Goal: Task Accomplishment & Management: Complete application form

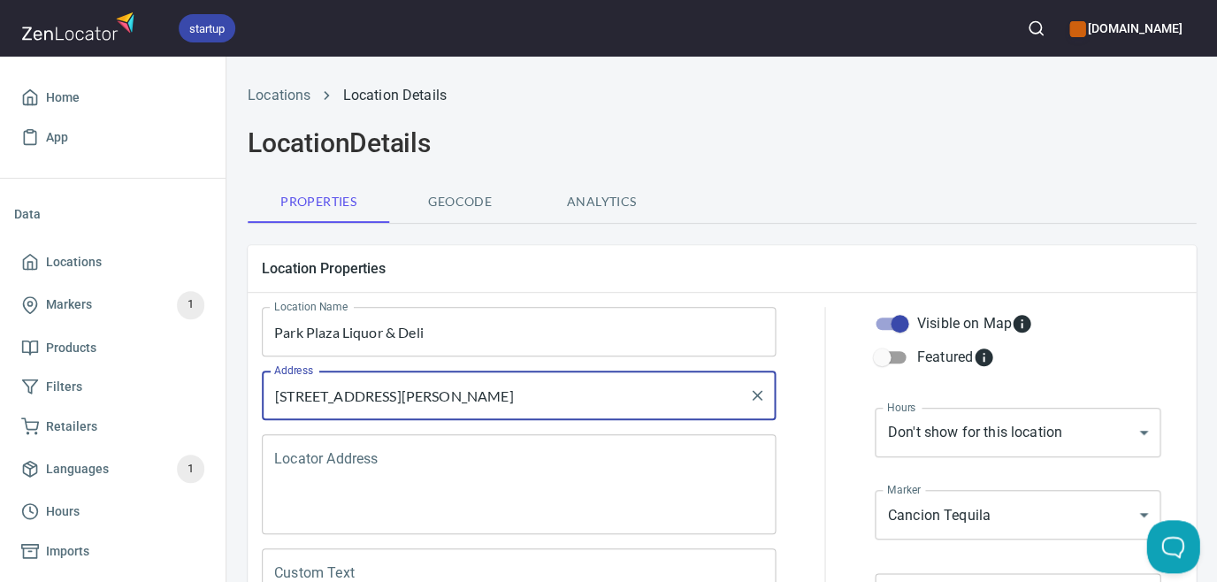
click at [857, 143] on h2 "Location Details" at bounding box center [722, 143] width 948 height 32
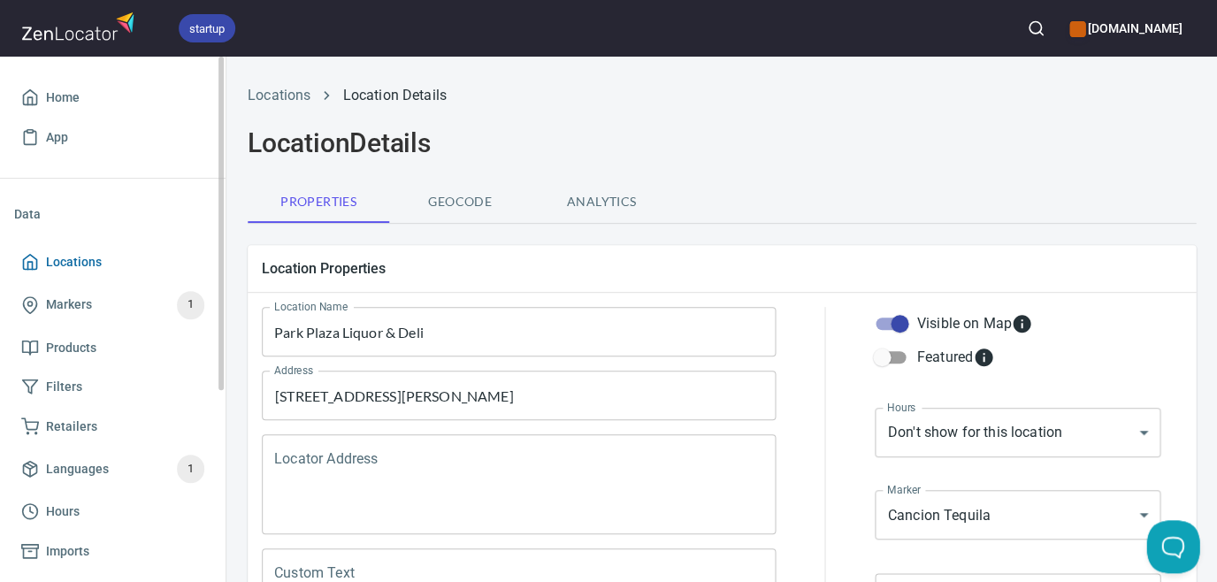
click at [78, 260] on span "Locations" at bounding box center [74, 262] width 56 height 22
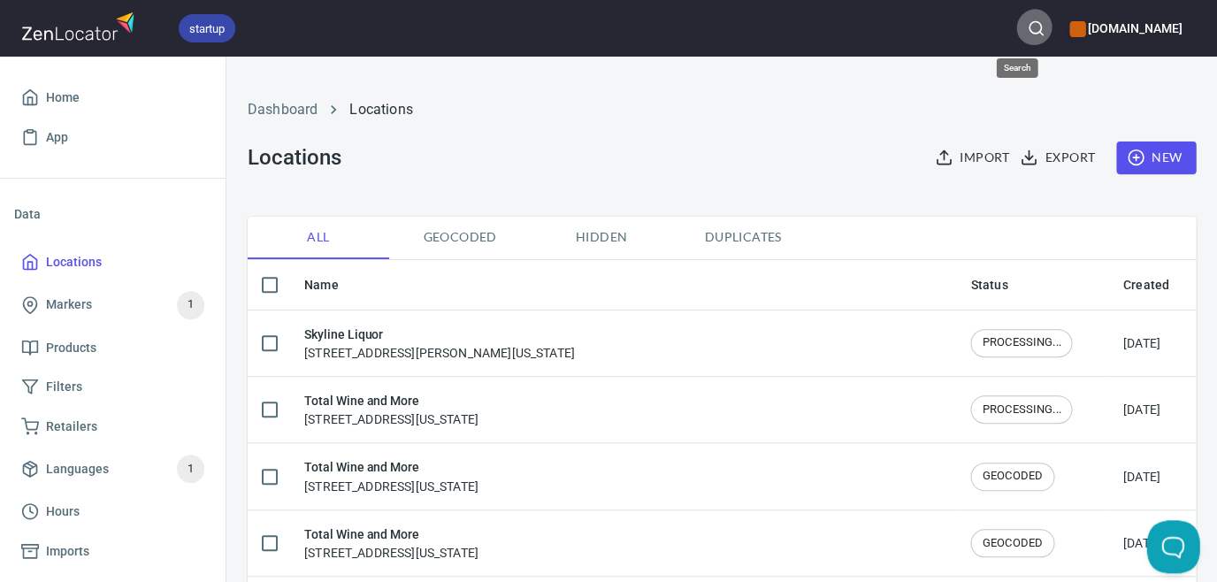
click at [1027, 29] on icon "button" at bounding box center [1036, 28] width 18 height 18
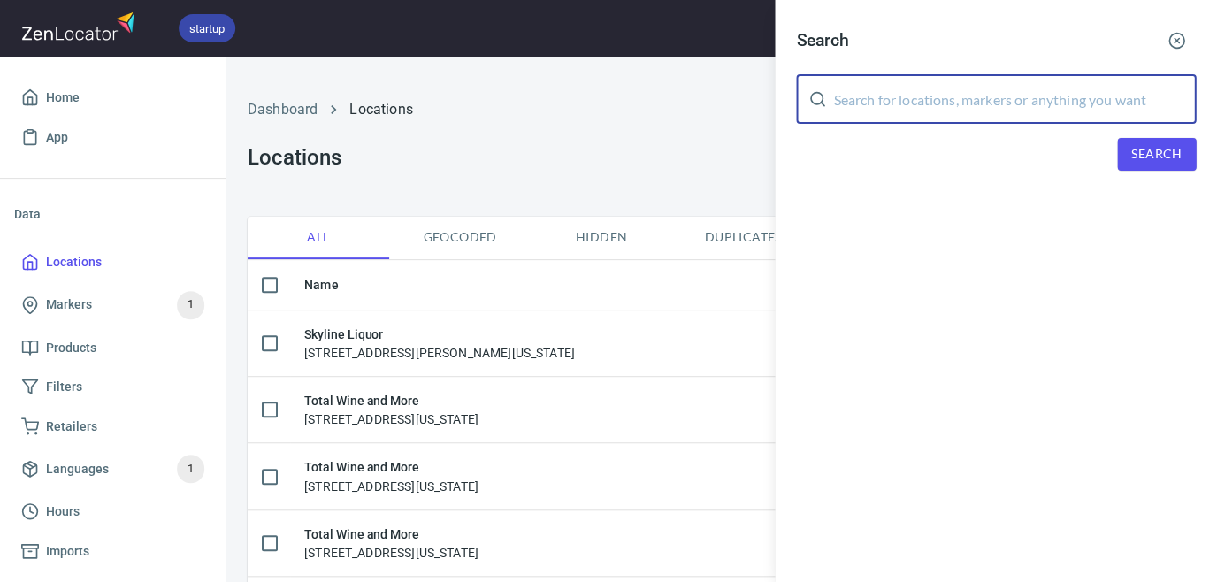
click at [1021, 84] on input "text" at bounding box center [1014, 99] width 363 height 50
type input "sedona"
click at [1164, 143] on span "Search" at bounding box center [1156, 154] width 50 height 22
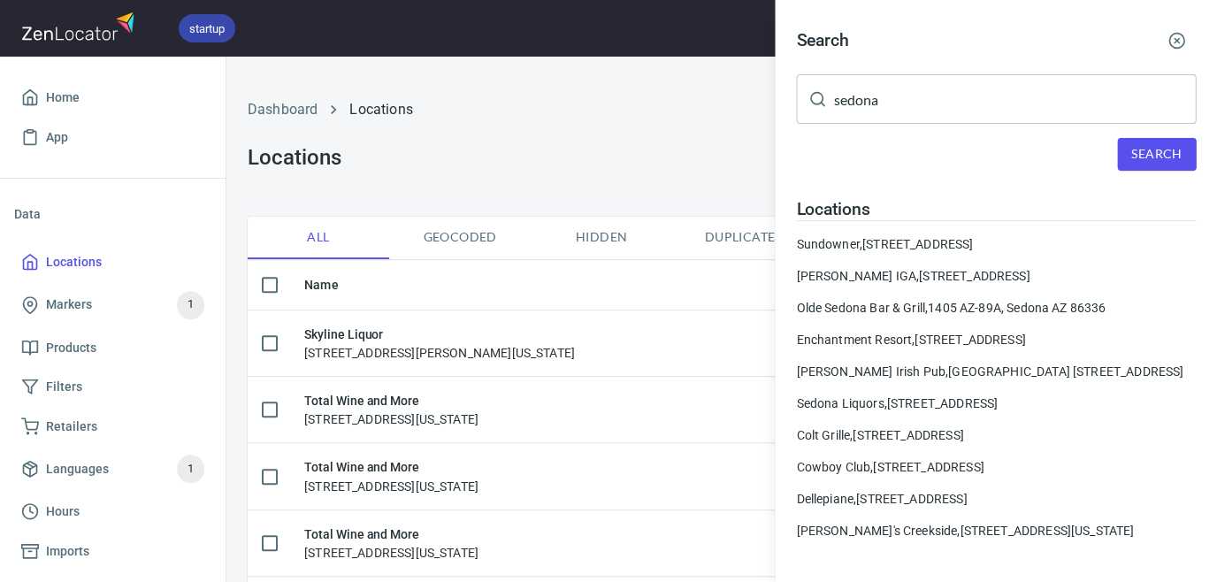
click at [78, 260] on div at bounding box center [608, 291] width 1217 height 582
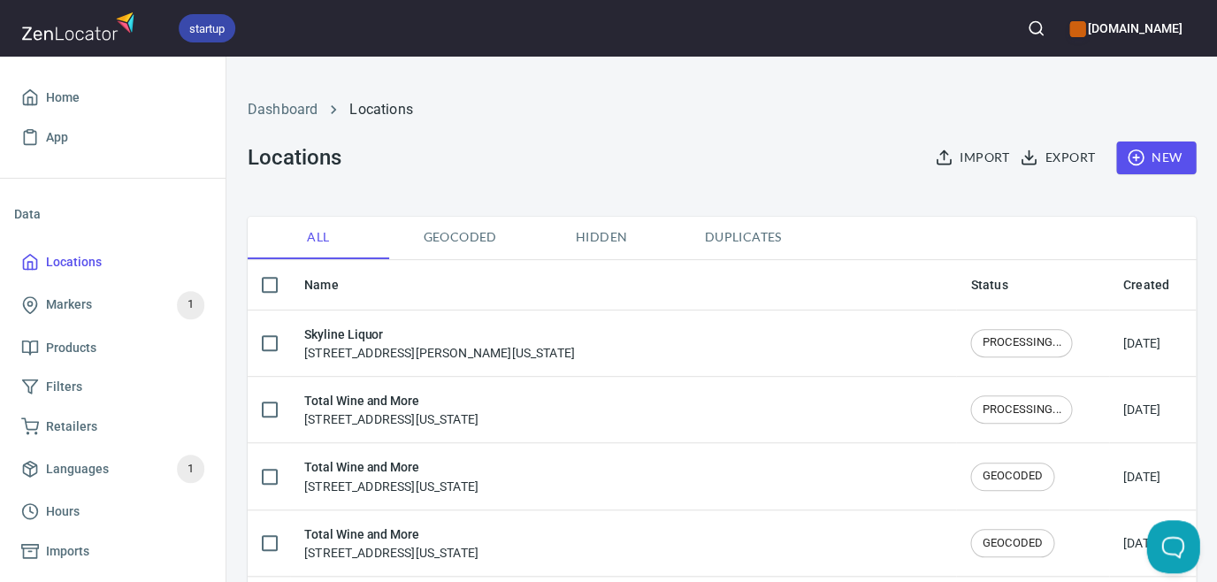
click at [1145, 154] on span "New" at bounding box center [1155, 158] width 51 height 22
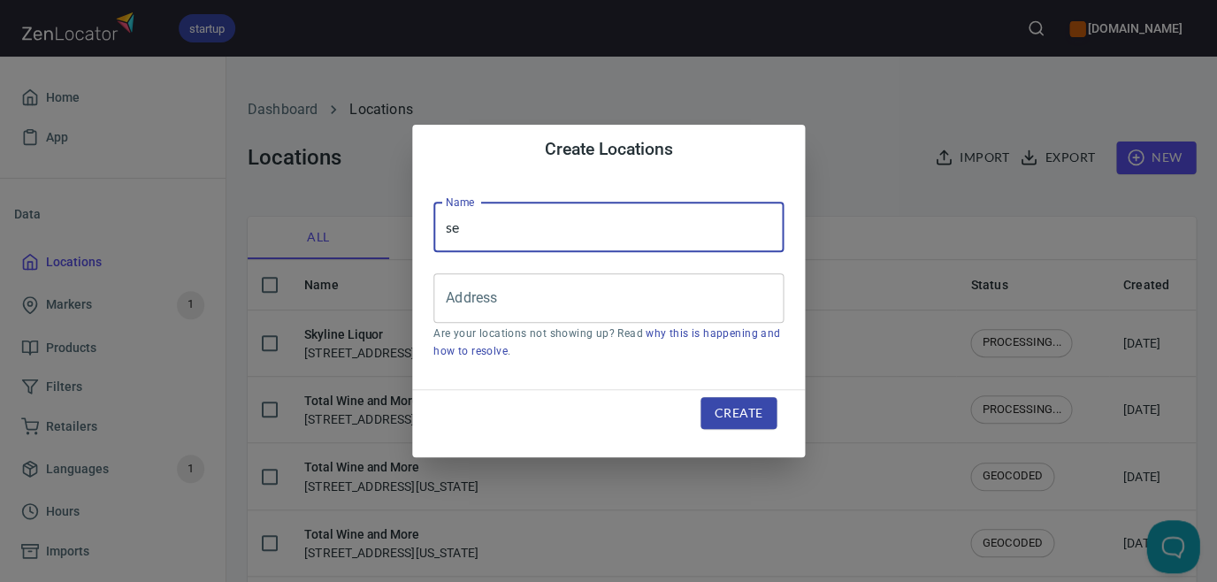
type input "s"
type input "Sedona Liquors"
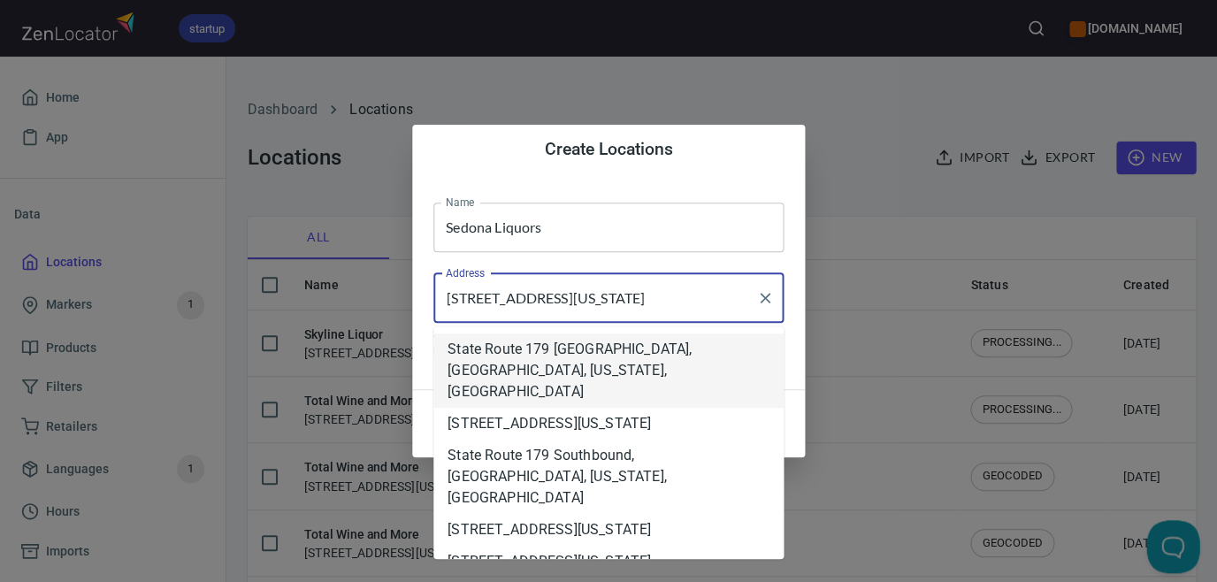
click at [693, 299] on input "[STREET_ADDRESS][US_STATE]" at bounding box center [595, 298] width 308 height 34
type input "[STREET_ADDRESS][US_STATE]"
click at [790, 344] on div "Name Sedona Liquors Name Address [STREET_ADDRESS][US_STATE] Address Are your lo…" at bounding box center [608, 281] width 393 height 215
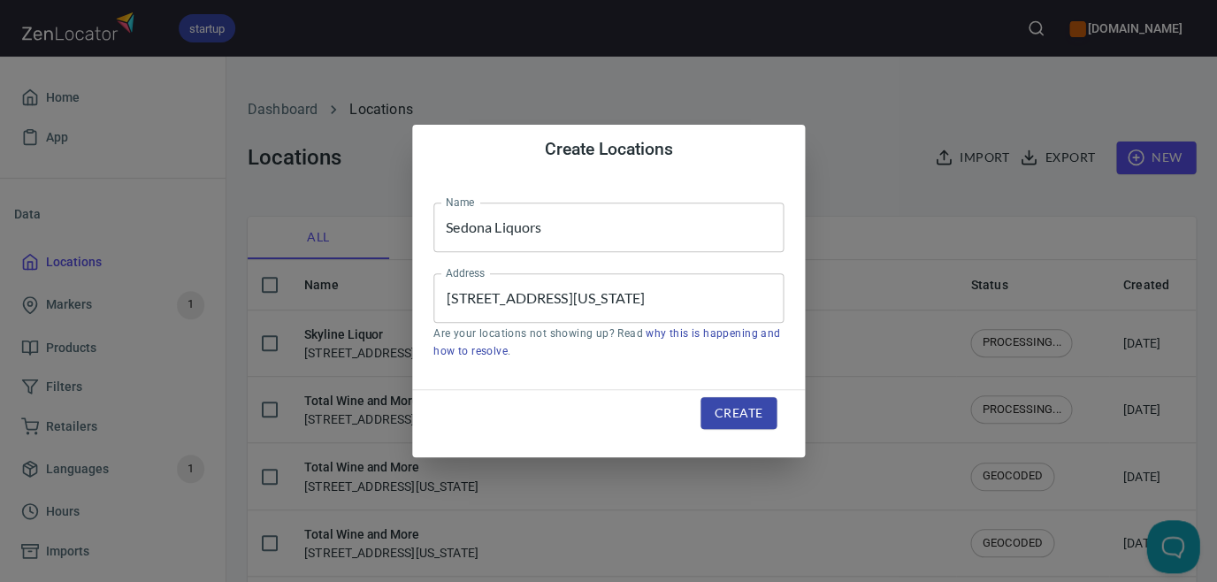
click at [740, 417] on span "Create" at bounding box center [739, 413] width 48 height 22
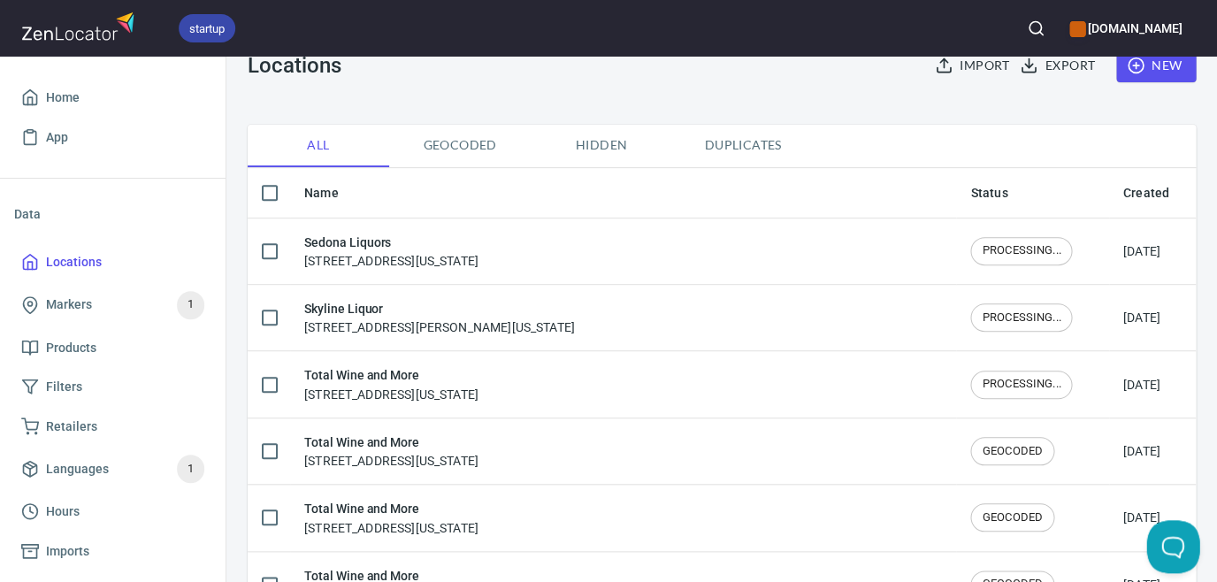
scroll to position [101, 0]
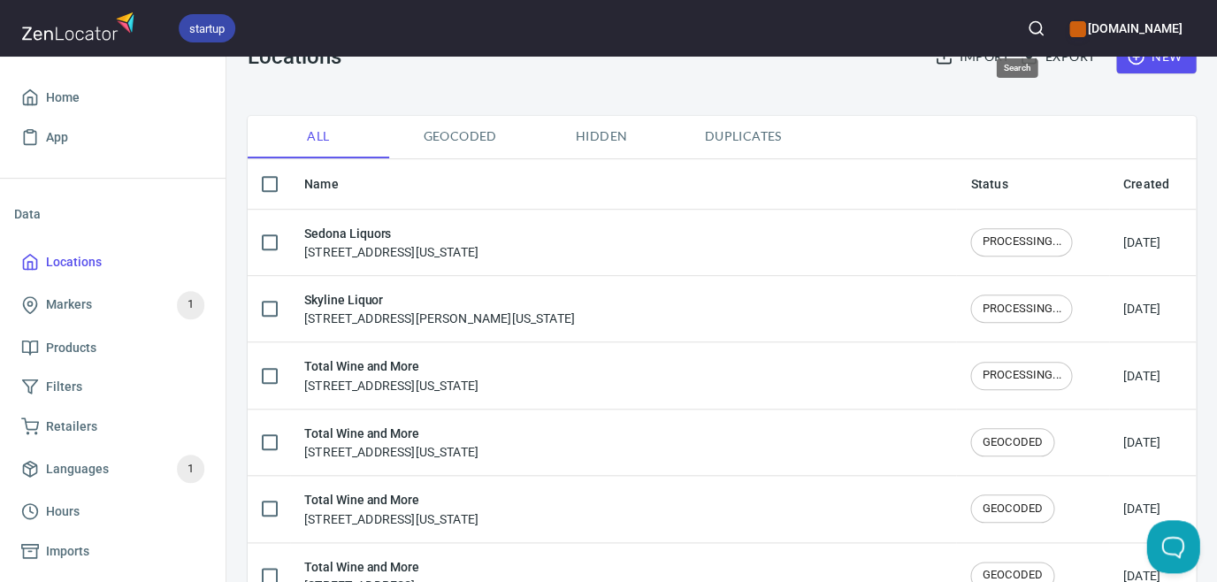
click at [1027, 22] on icon "button" at bounding box center [1036, 28] width 18 height 18
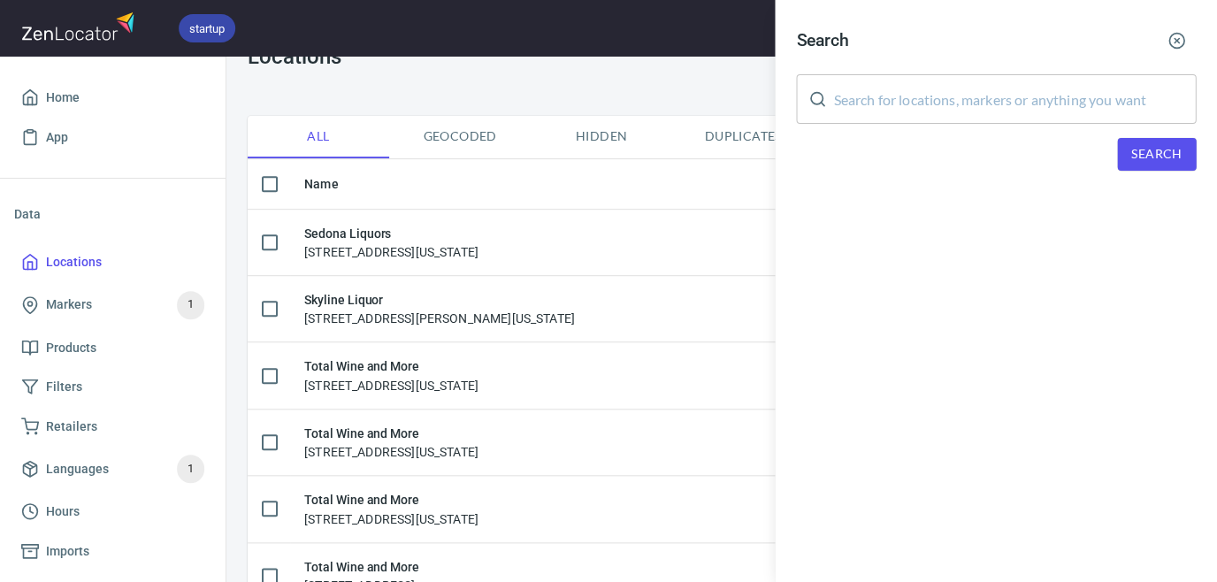
click at [1012, 92] on input "text" at bounding box center [1014, 99] width 363 height 50
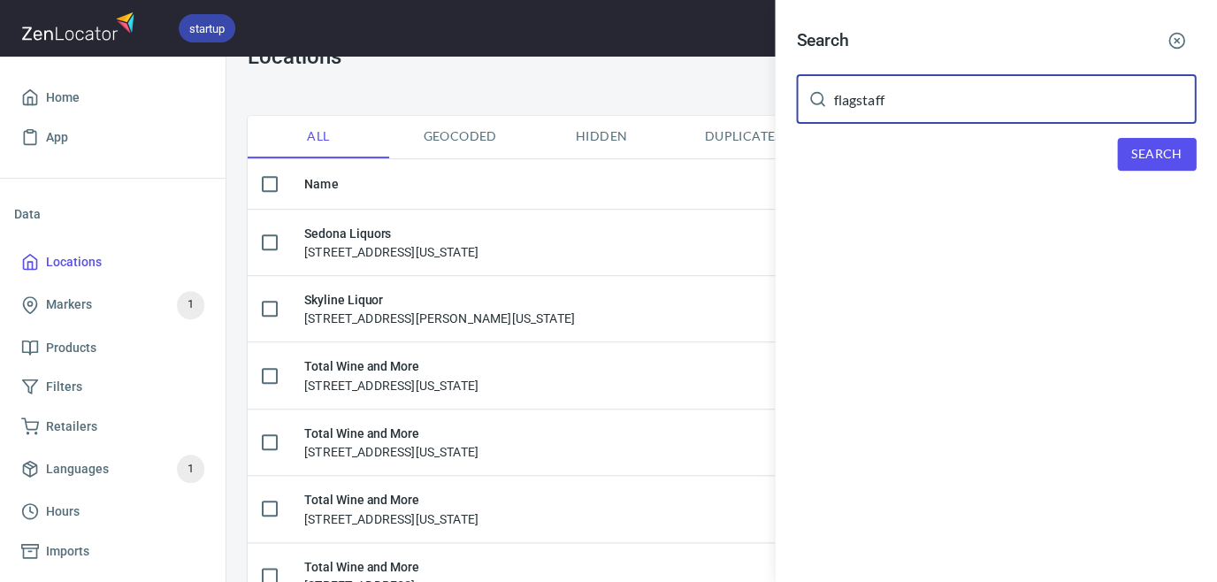
type input "flagstaff"
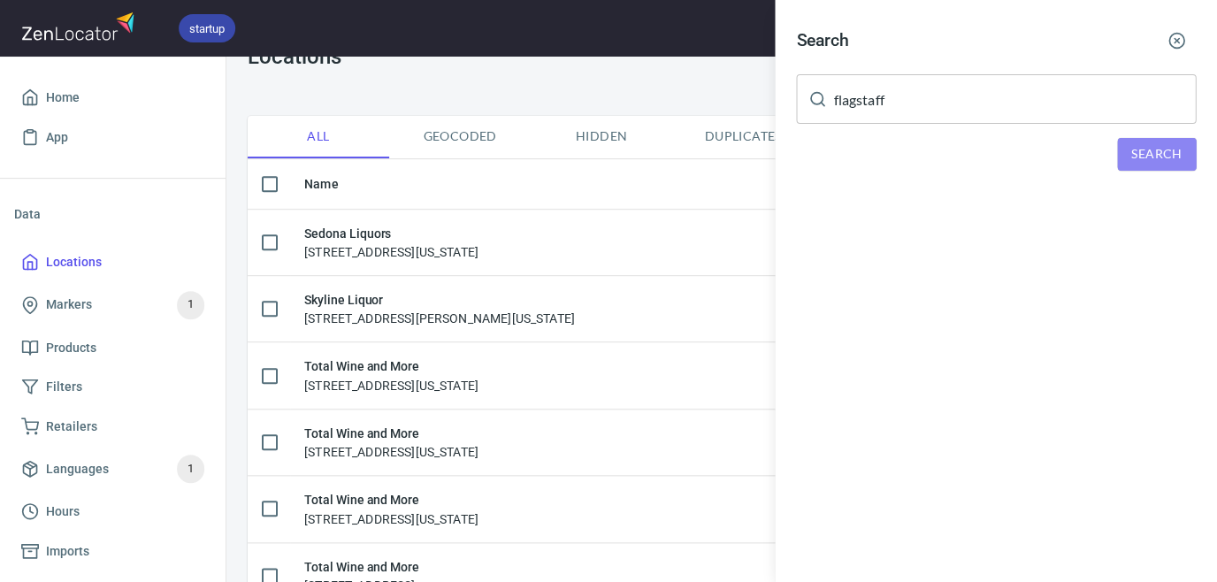
click at [1160, 153] on span "Search" at bounding box center [1156, 154] width 50 height 22
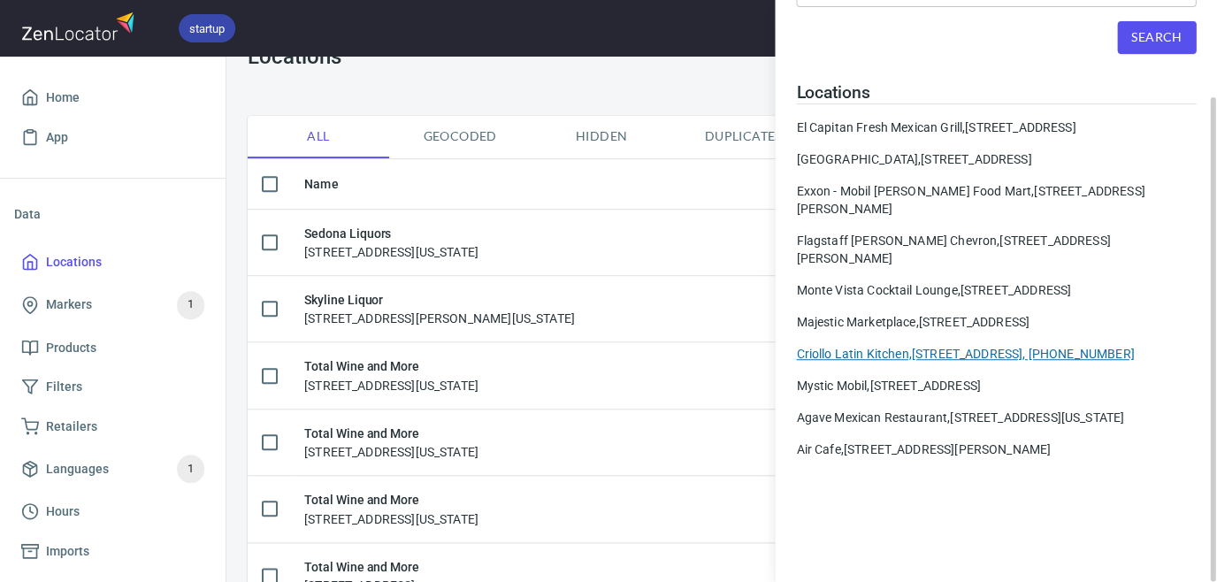
scroll to position [0, 0]
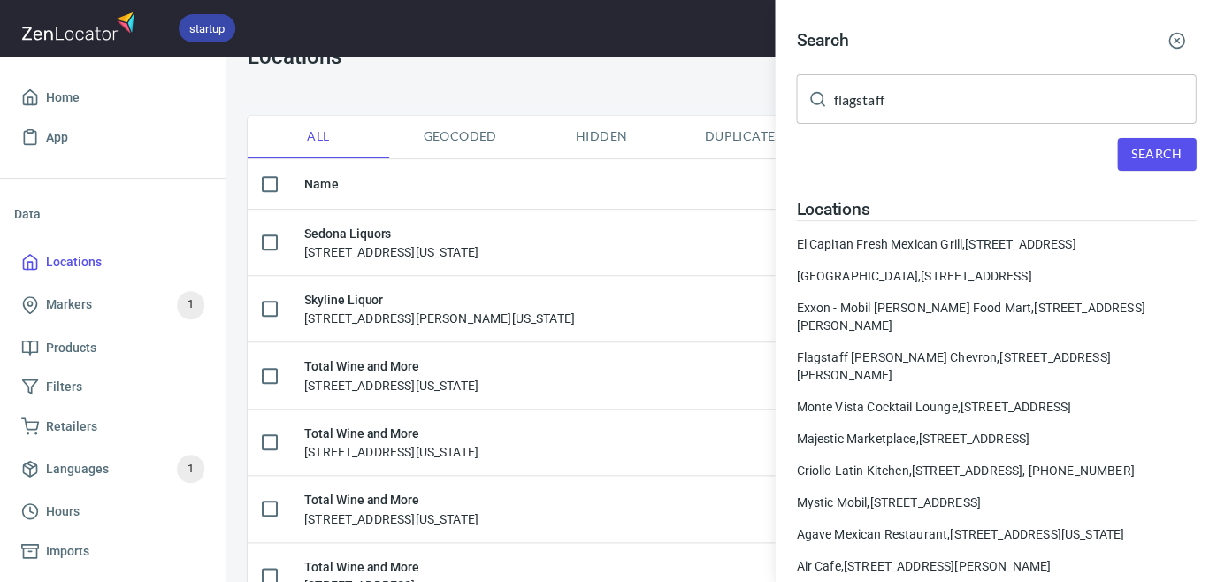
click at [95, 253] on div at bounding box center [608, 291] width 1217 height 582
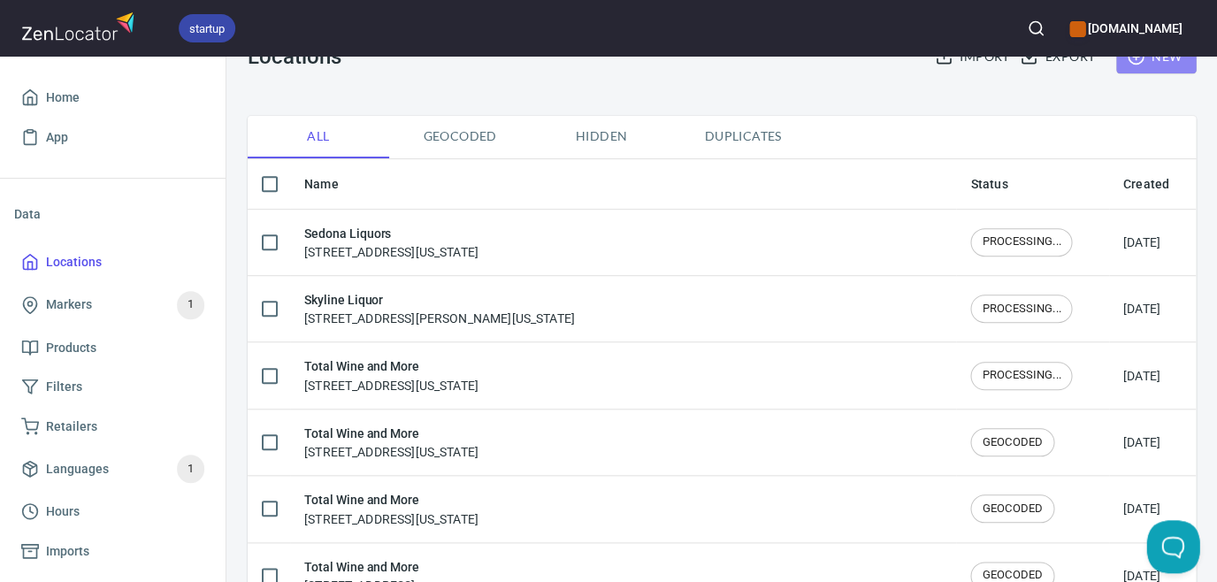
click at [1142, 64] on icon "button" at bounding box center [1136, 57] width 18 height 18
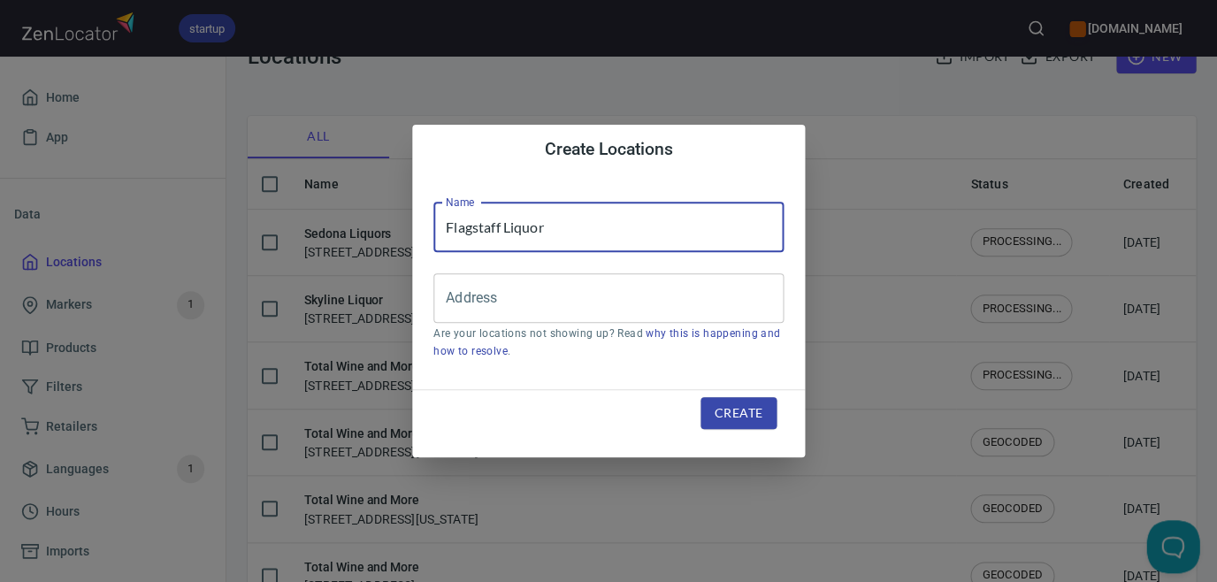
type input "Flagstaff Liquor"
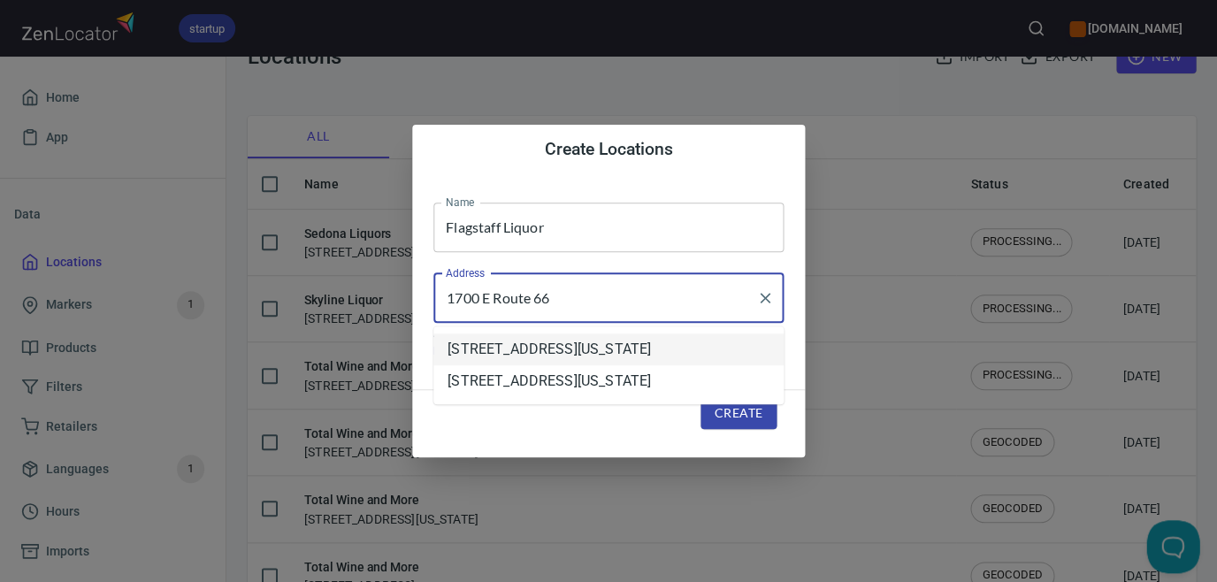
click at [704, 347] on li "[STREET_ADDRESS][US_STATE]" at bounding box center [608, 349] width 350 height 32
type input "[STREET_ADDRESS][US_STATE]"
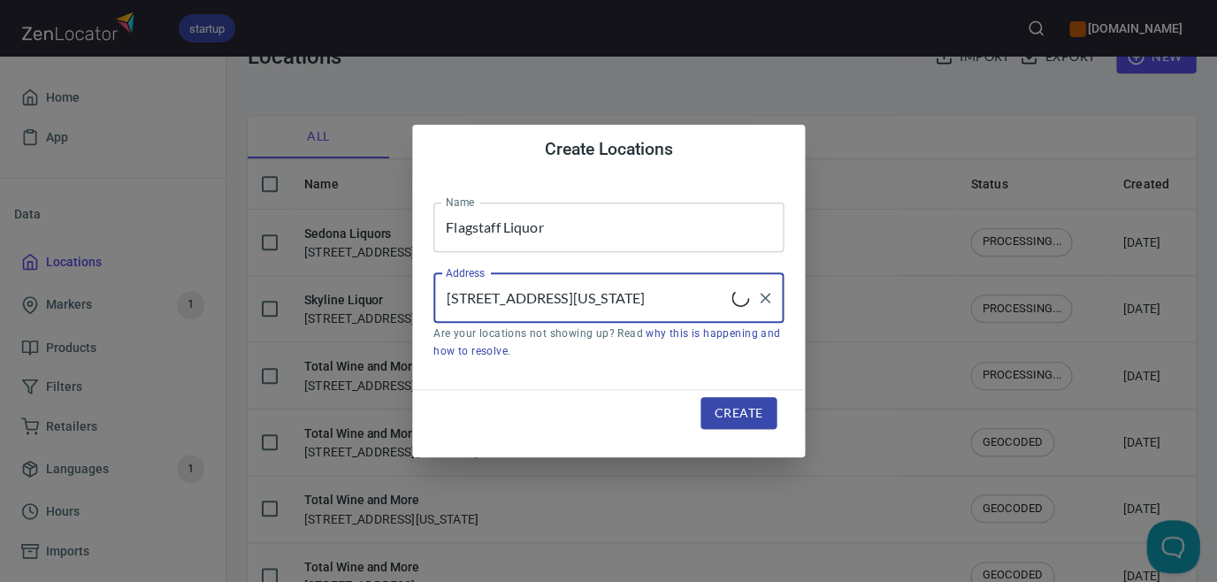
click at [732, 414] on span "Create" at bounding box center [739, 413] width 48 height 22
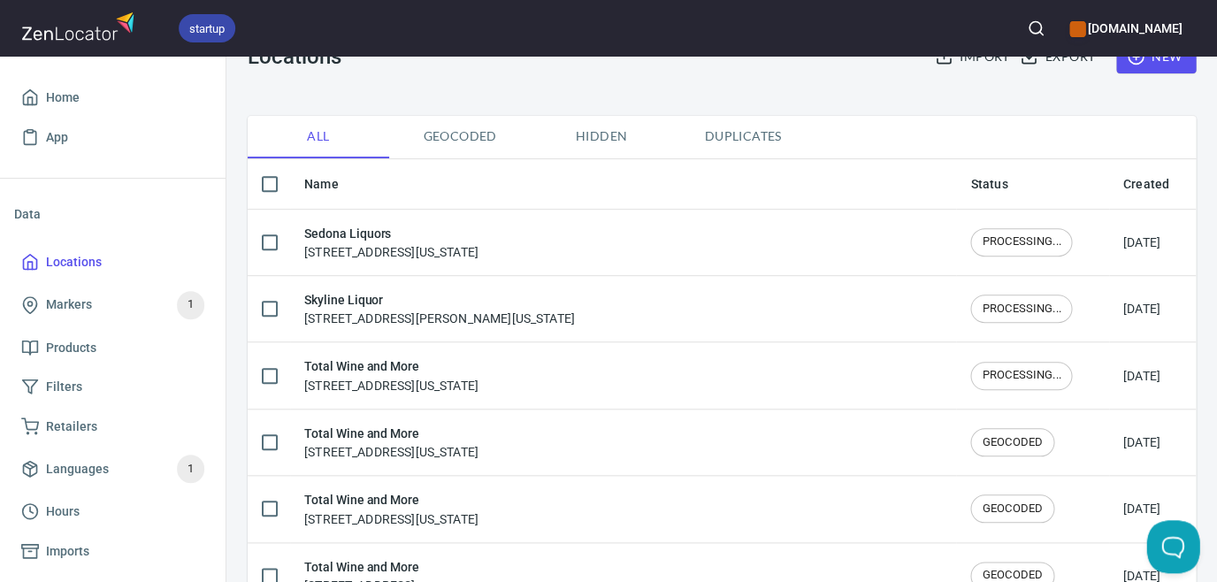
scroll to position [85, 0]
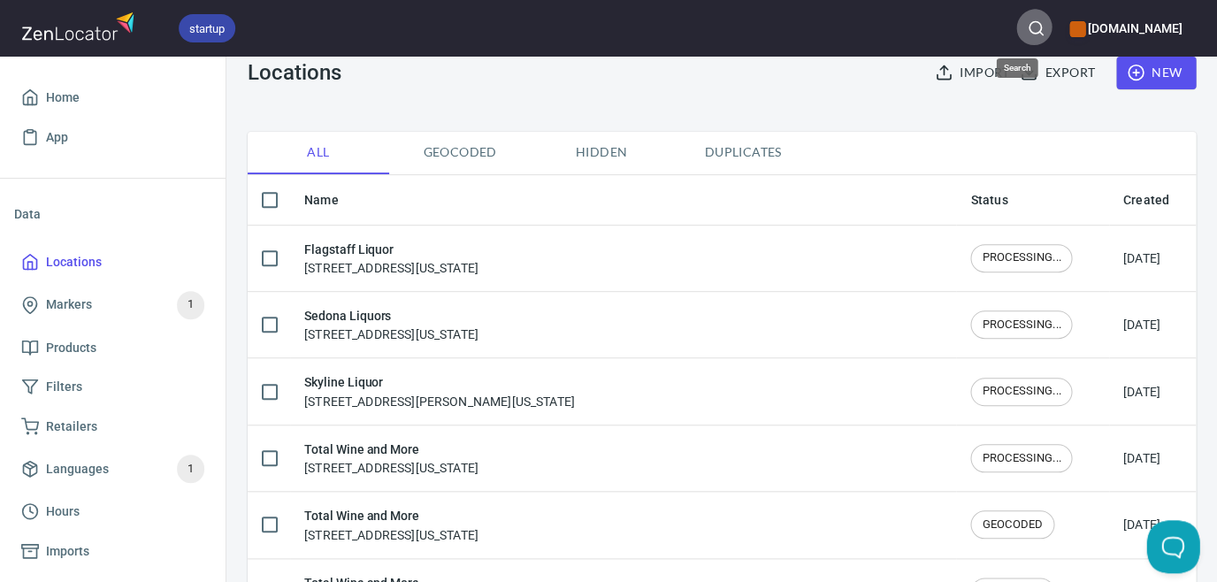
click at [1027, 22] on icon "button" at bounding box center [1036, 28] width 18 height 18
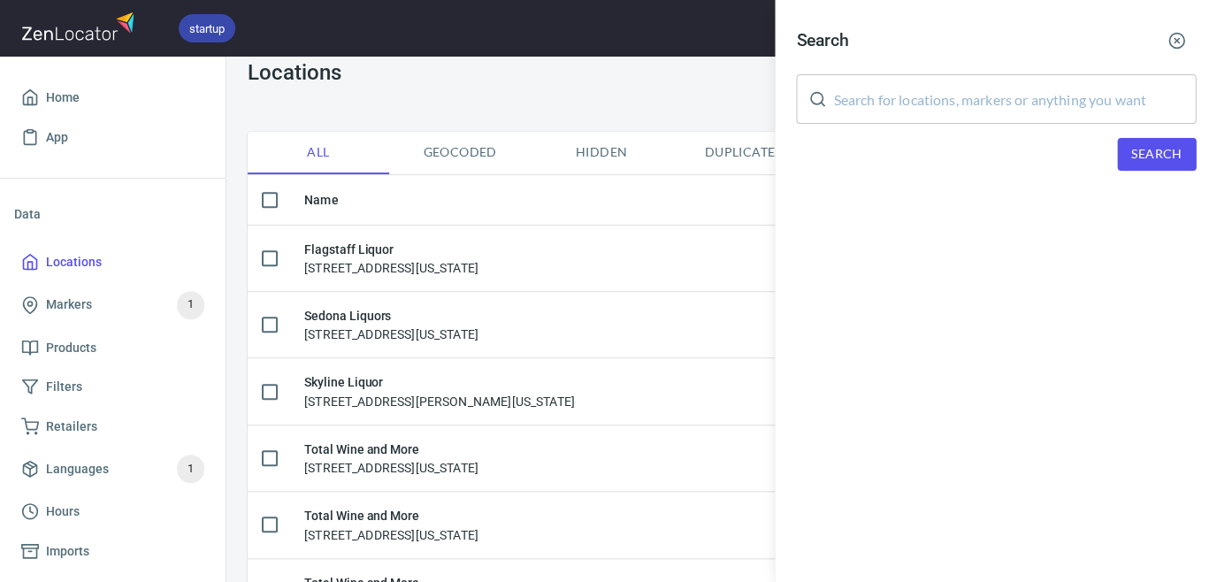
click at [1008, 101] on input "text" at bounding box center [1014, 99] width 363 height 50
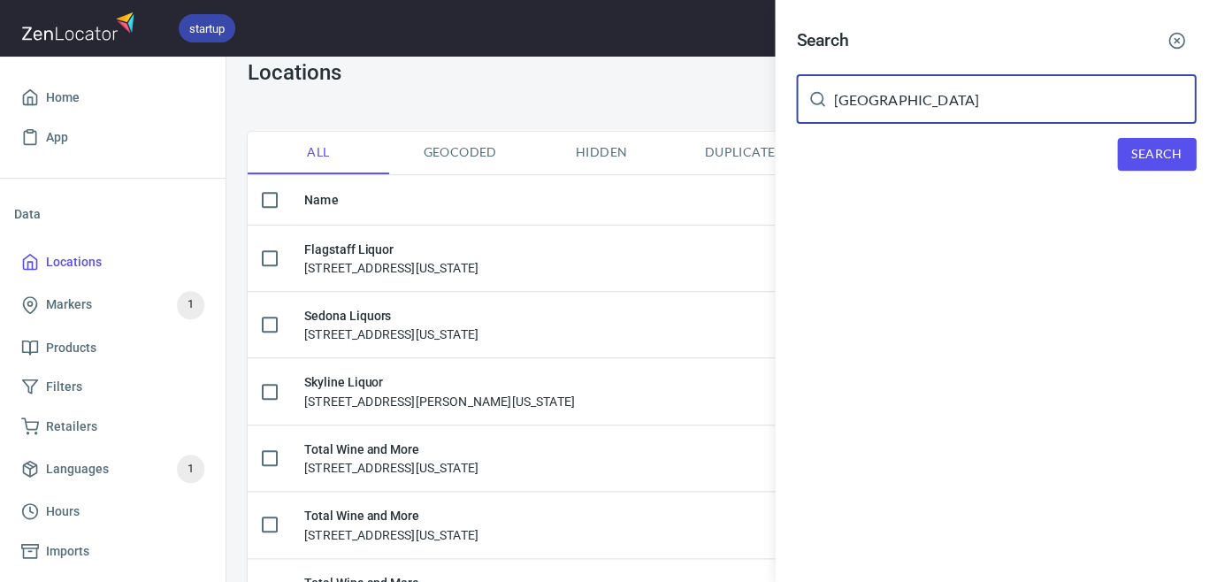
type input "[GEOGRAPHIC_DATA]"
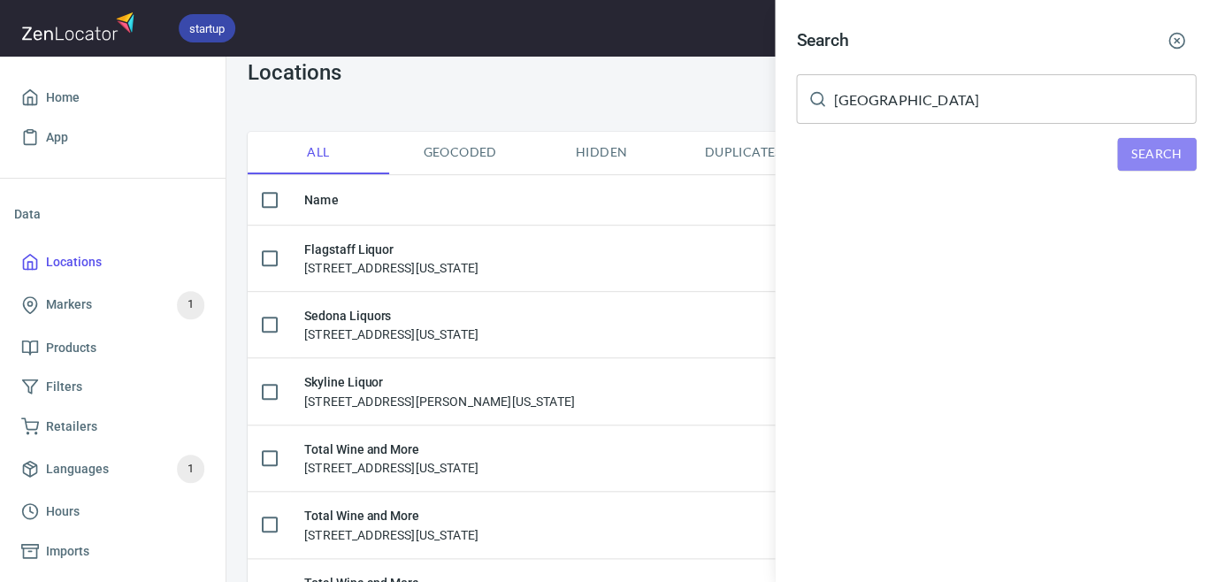
click at [1135, 145] on span "Search" at bounding box center [1156, 154] width 50 height 22
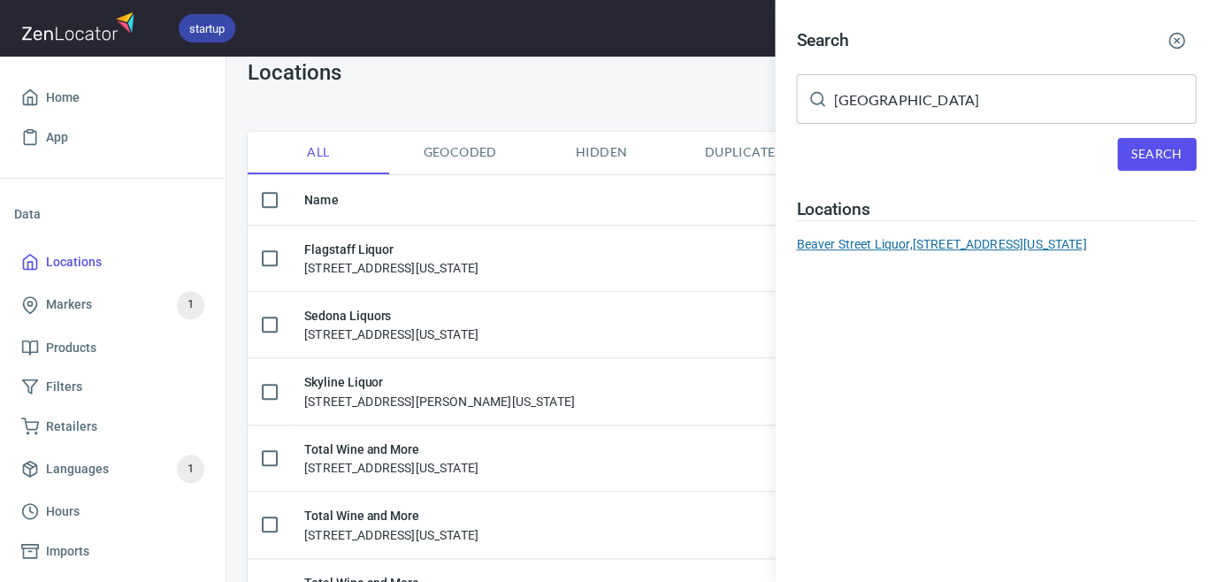
click at [983, 241] on div "[GEOGRAPHIC_DATA] Liquor, [STREET_ADDRESS][US_STATE]" at bounding box center [996, 244] width 400 height 18
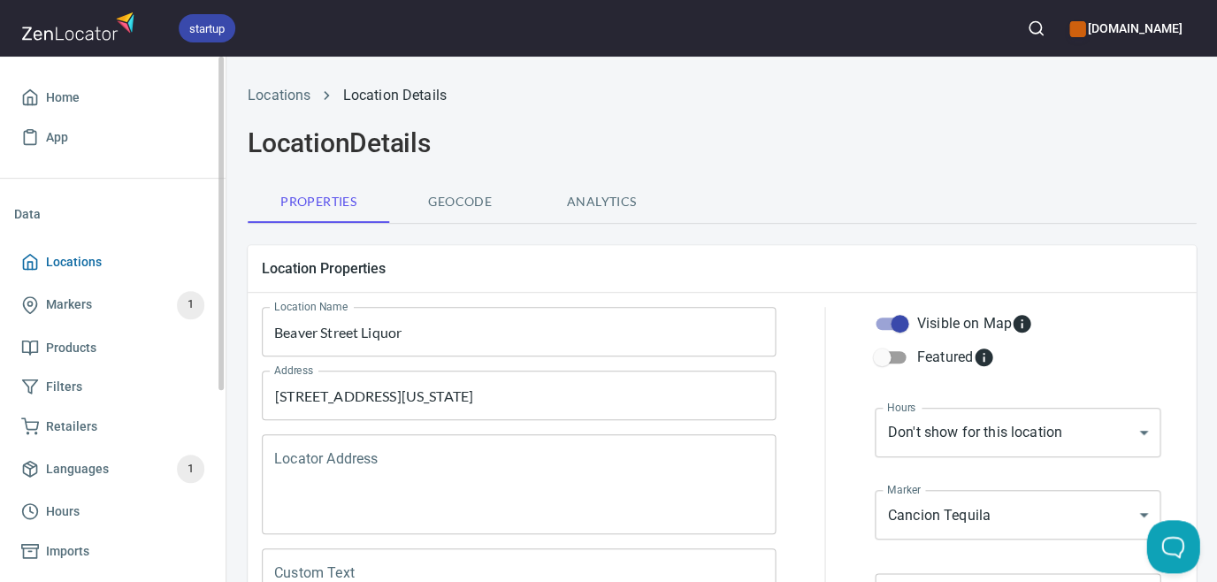
click at [64, 261] on span "Locations" at bounding box center [74, 262] width 56 height 22
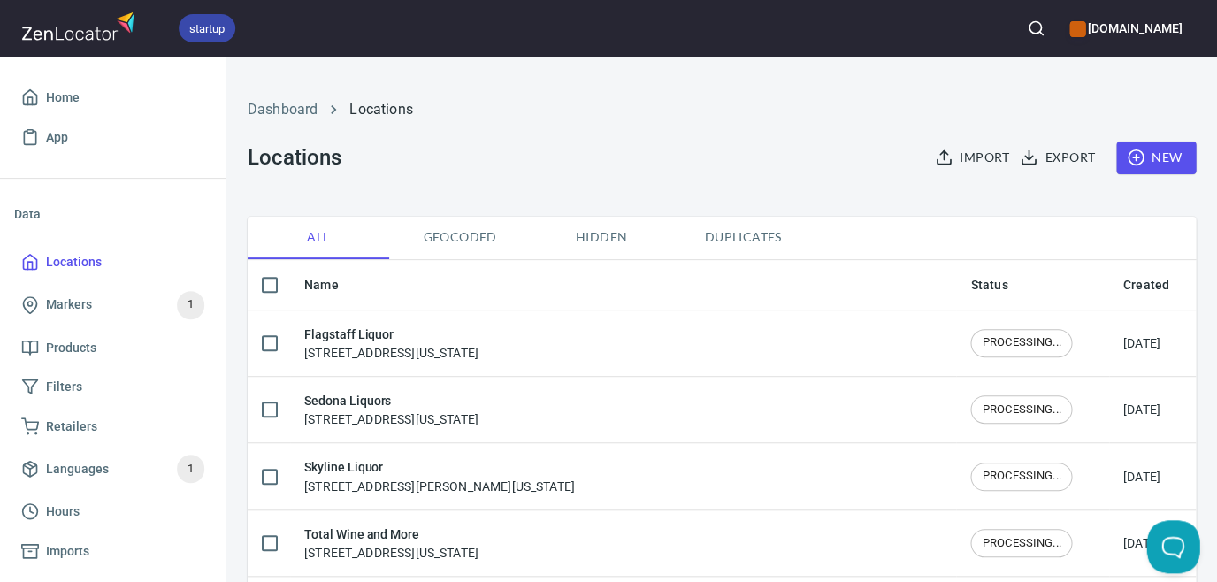
click at [1025, 23] on button "button" at bounding box center [1035, 28] width 39 height 39
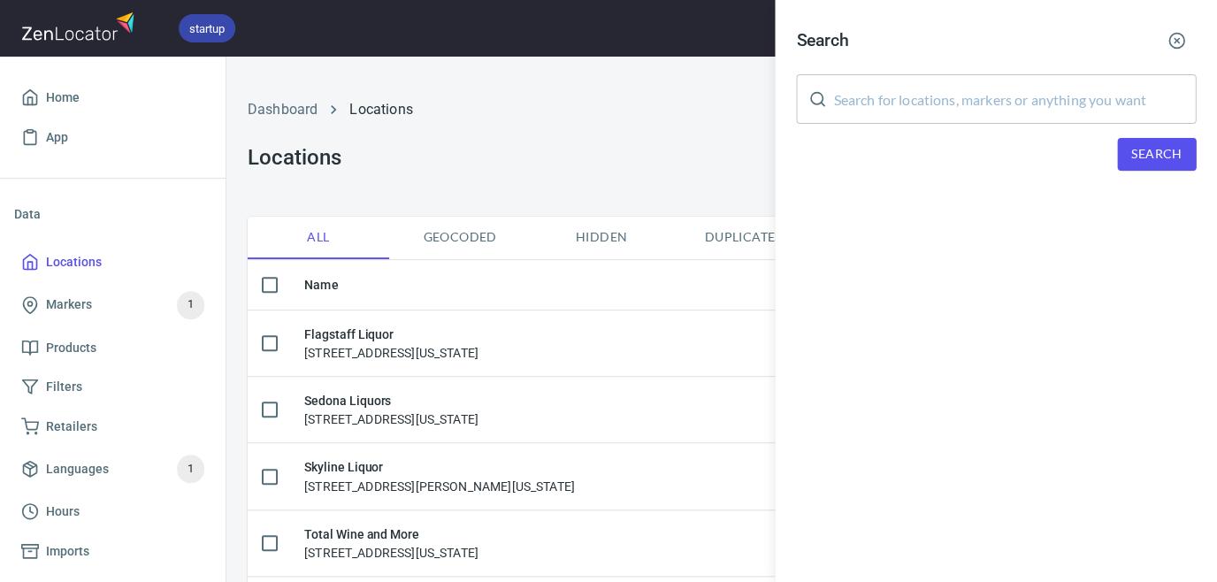
click at [1023, 91] on input "text" at bounding box center [1014, 99] width 363 height 50
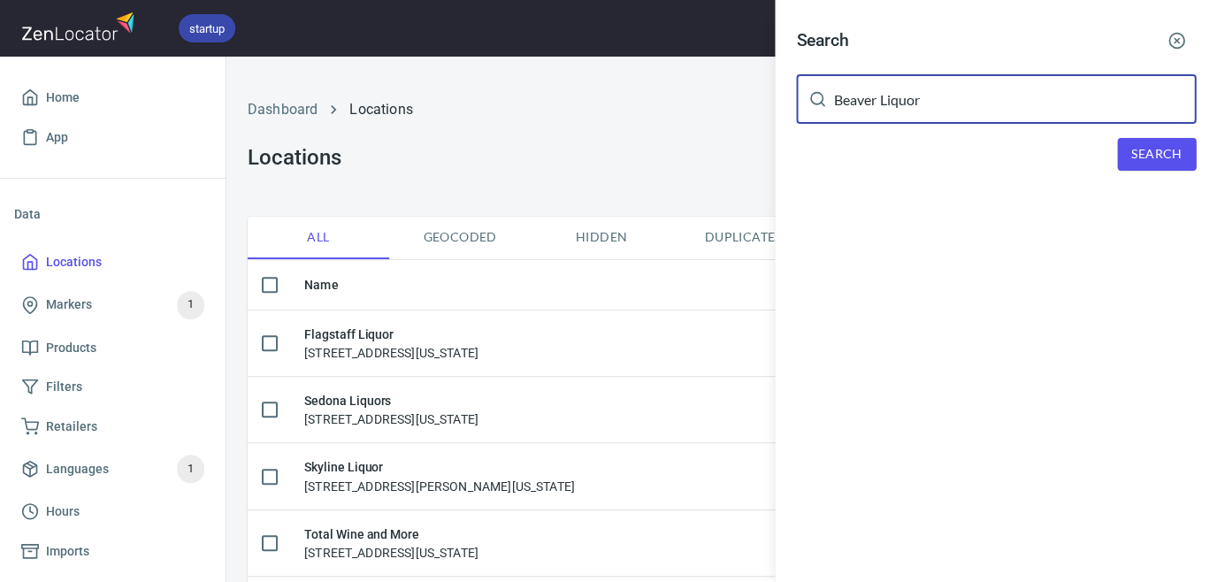
type input "Beaver Liquor"
click at [1129, 145] on button "Search" at bounding box center [1156, 154] width 79 height 33
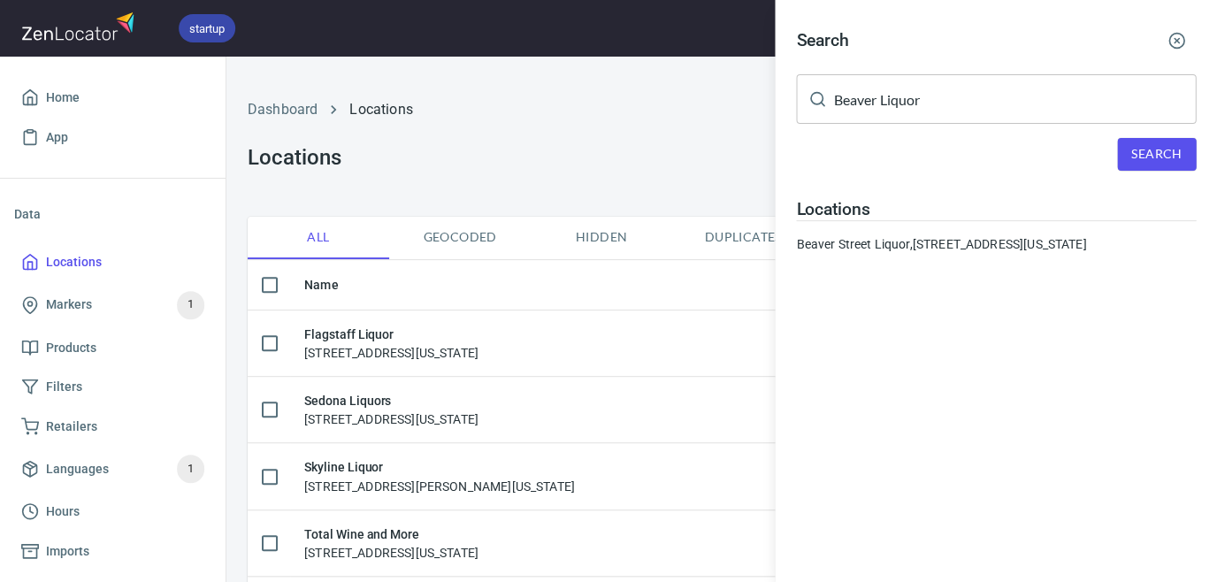
click at [1175, 40] on line "button" at bounding box center [1177, 41] width 4 height 4
